Goal: Information Seeking & Learning: Compare options

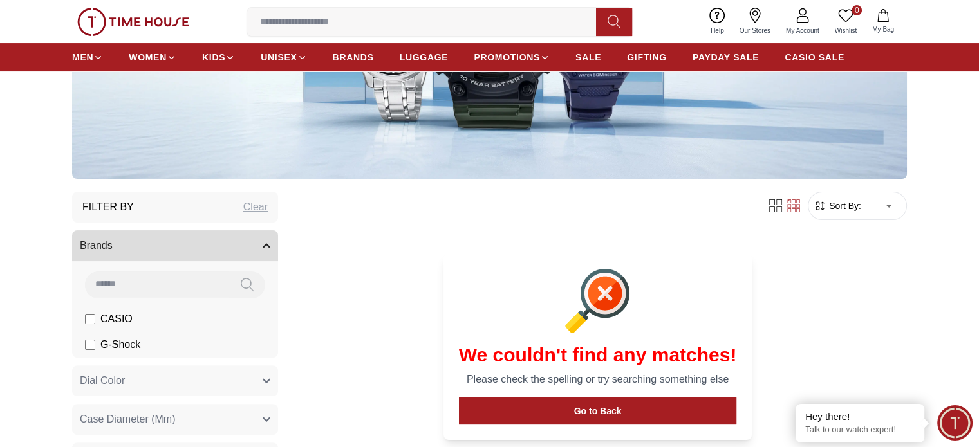
scroll to position [386, 0]
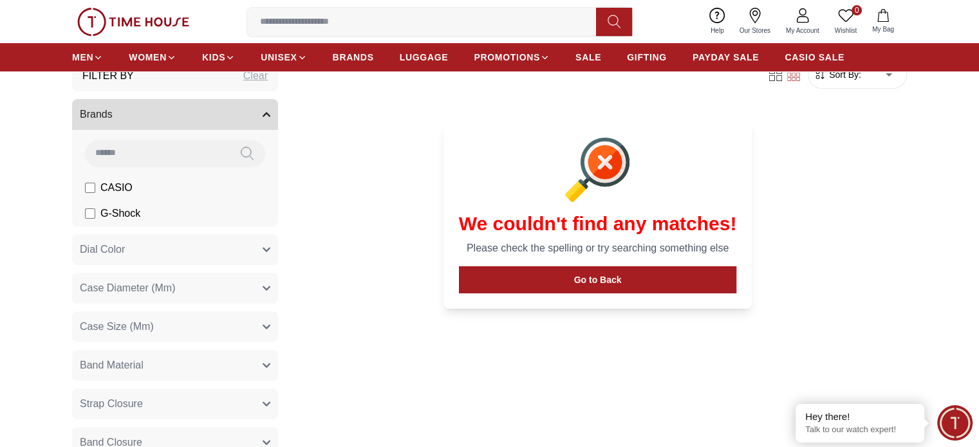
click at [106, 184] on span "CASIO" at bounding box center [116, 187] width 32 height 15
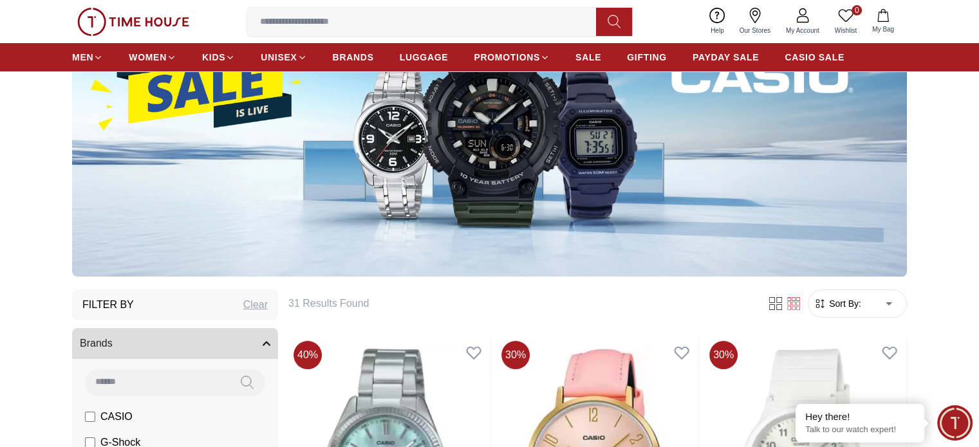
scroll to position [386, 0]
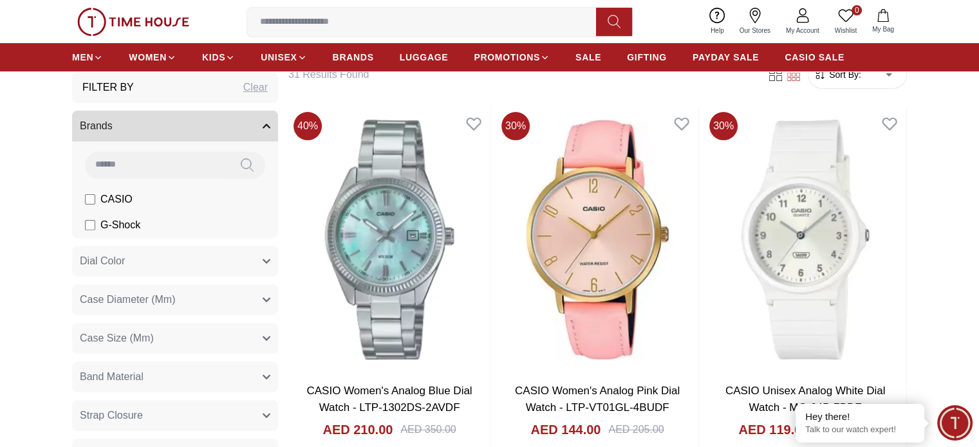
click at [122, 223] on span "G-Shock" at bounding box center [120, 225] width 40 height 15
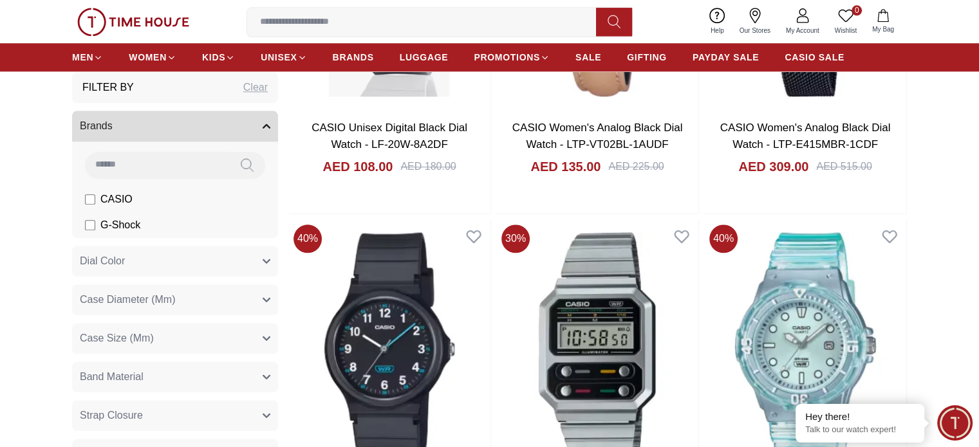
scroll to position [1674, 0]
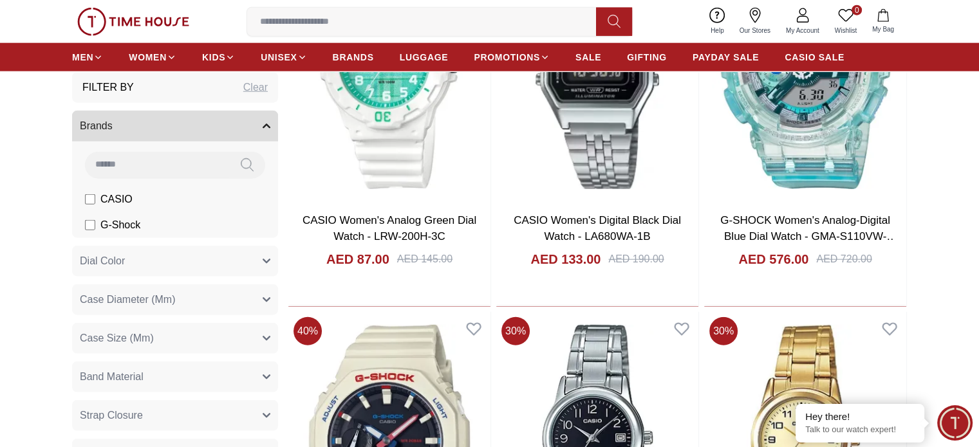
scroll to position [3219, 0]
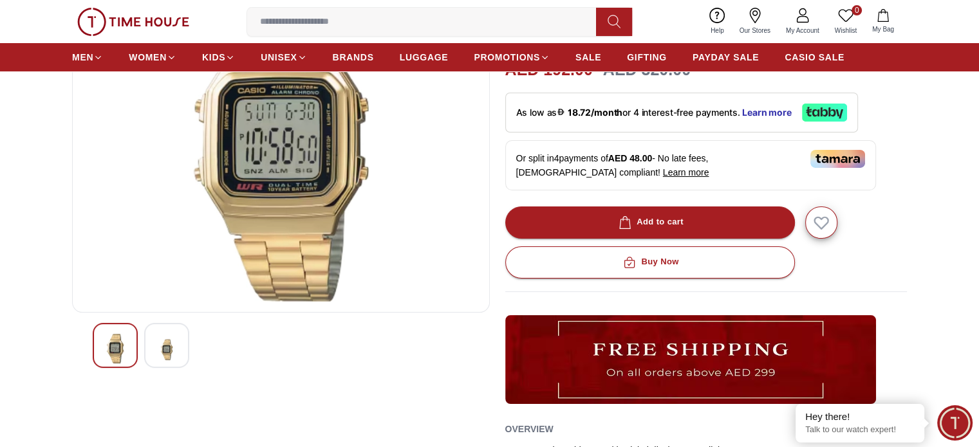
scroll to position [258, 0]
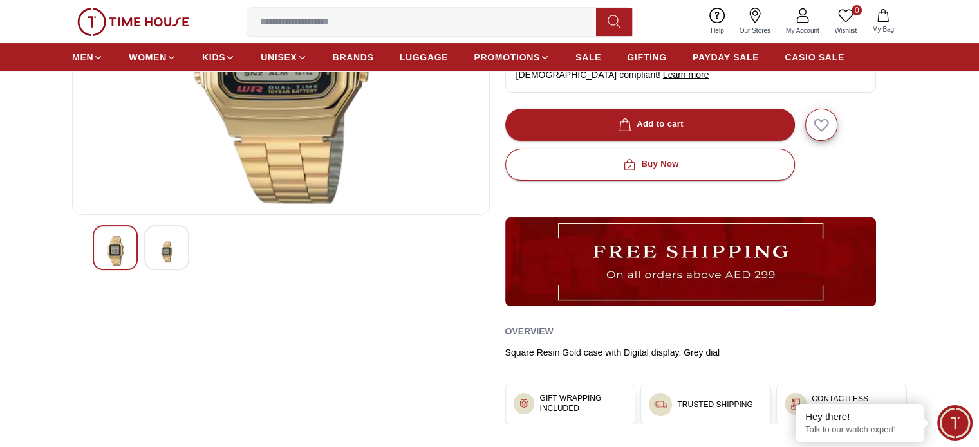
click at [167, 247] on img at bounding box center [166, 252] width 23 height 32
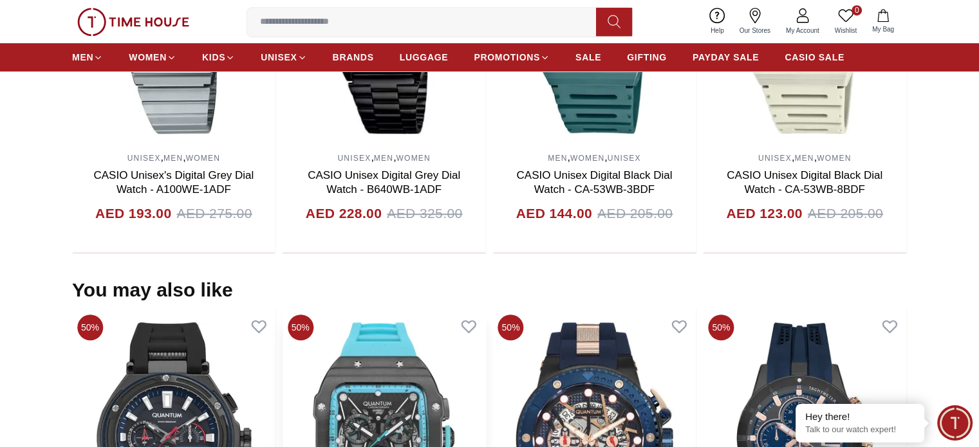
scroll to position [1094, 0]
